Goal: Information Seeking & Learning: Learn about a topic

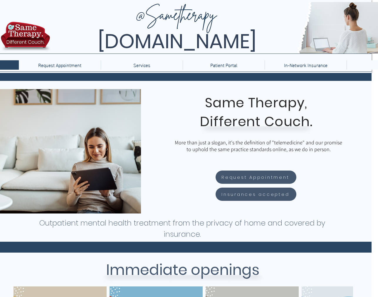
scroll to position [0, 7]
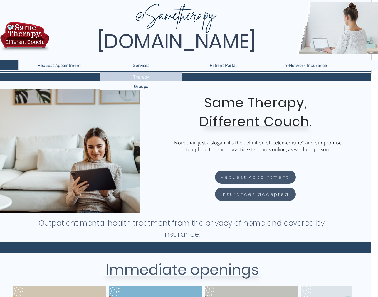
click at [142, 75] on p "Therapy" at bounding box center [141, 76] width 21 height 9
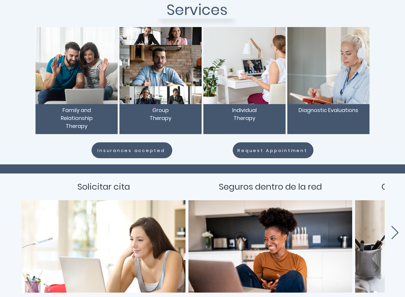
scroll to position [88, 0]
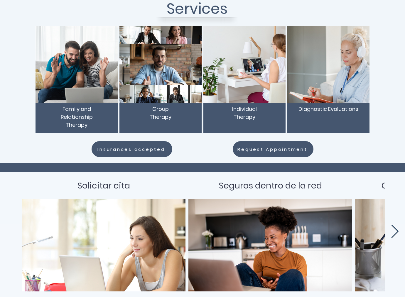
click at [378, 234] on icon "Next Item" at bounding box center [395, 230] width 7 height 13
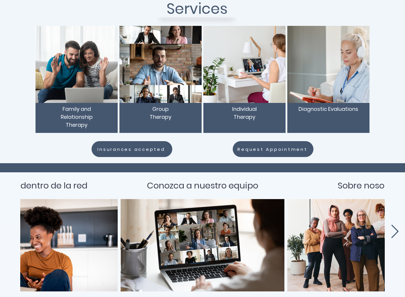
scroll to position [0, 235]
click at [378, 234] on icon "Next Item" at bounding box center [395, 230] width 7 height 13
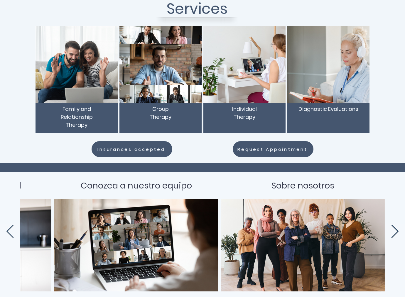
scroll to position [0, 303]
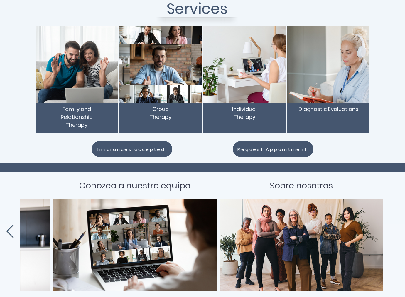
click at [378, 234] on div "Solicitar cita Seguros dentro de la red Conozca a nuestro equipo Sobre nosotros" at bounding box center [201, 230] width 405 height 119
click at [15, 235] on div "Solicitar cita Seguros dentro de la red Conozca a nuestro equipo Sobre nosotros" at bounding box center [201, 230] width 405 height 119
click at [10, 236] on icon "Previous Item" at bounding box center [10, 231] width 9 height 14
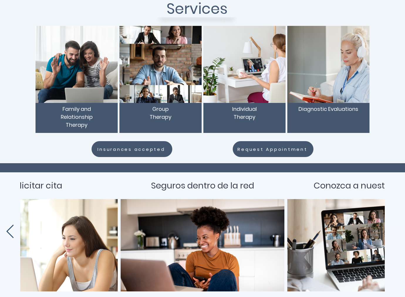
scroll to position [0, 68]
click at [10, 236] on icon "Previous Item" at bounding box center [10, 231] width 9 height 14
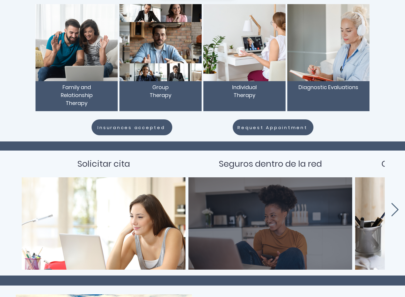
scroll to position [110, 0]
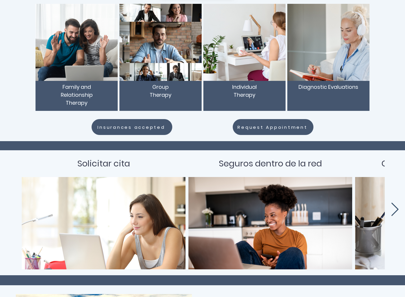
click at [378, 212] on icon "Next Item" at bounding box center [395, 209] width 9 height 14
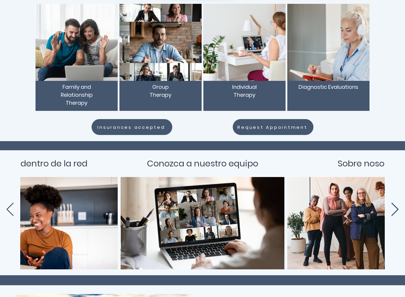
click at [378, 212] on icon "Next Item" at bounding box center [395, 209] width 9 height 14
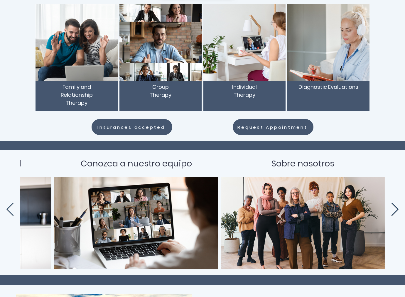
scroll to position [0, 303]
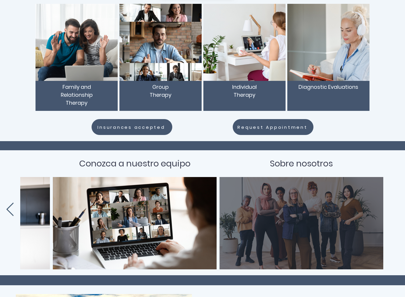
click at [312, 192] on div "main content" at bounding box center [302, 223] width 146 height 75
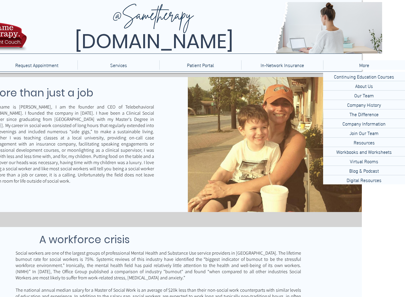
scroll to position [0, 43]
click at [363, 62] on p "More" at bounding box center [365, 64] width 16 height 9
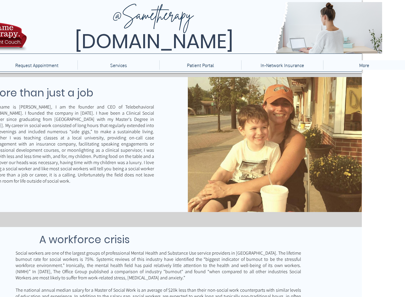
click at [349, 64] on div "More" at bounding box center [364, 64] width 79 height 9
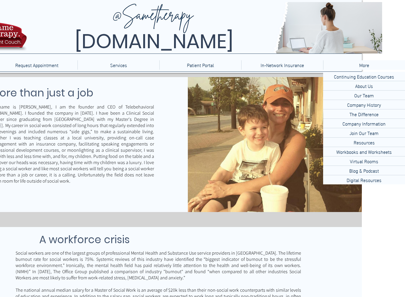
click at [355, 64] on div "More" at bounding box center [364, 64] width 79 height 9
click at [366, 95] on p "Our Team" at bounding box center [364, 94] width 24 height 9
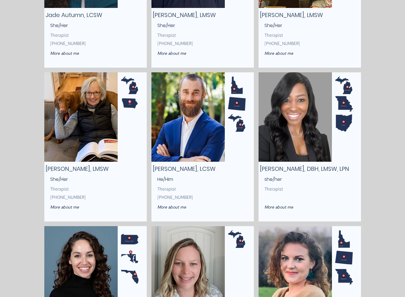
scroll to position [650, 0]
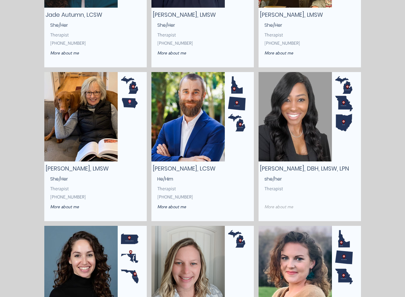
click at [285, 205] on span "More about me" at bounding box center [279, 206] width 29 height 5
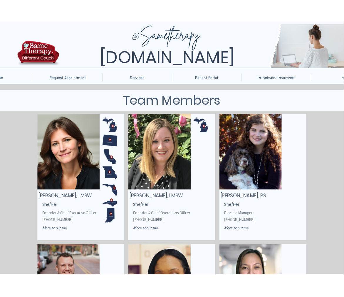
scroll to position [0, 0]
